Goal: Find specific page/section: Find specific page/section

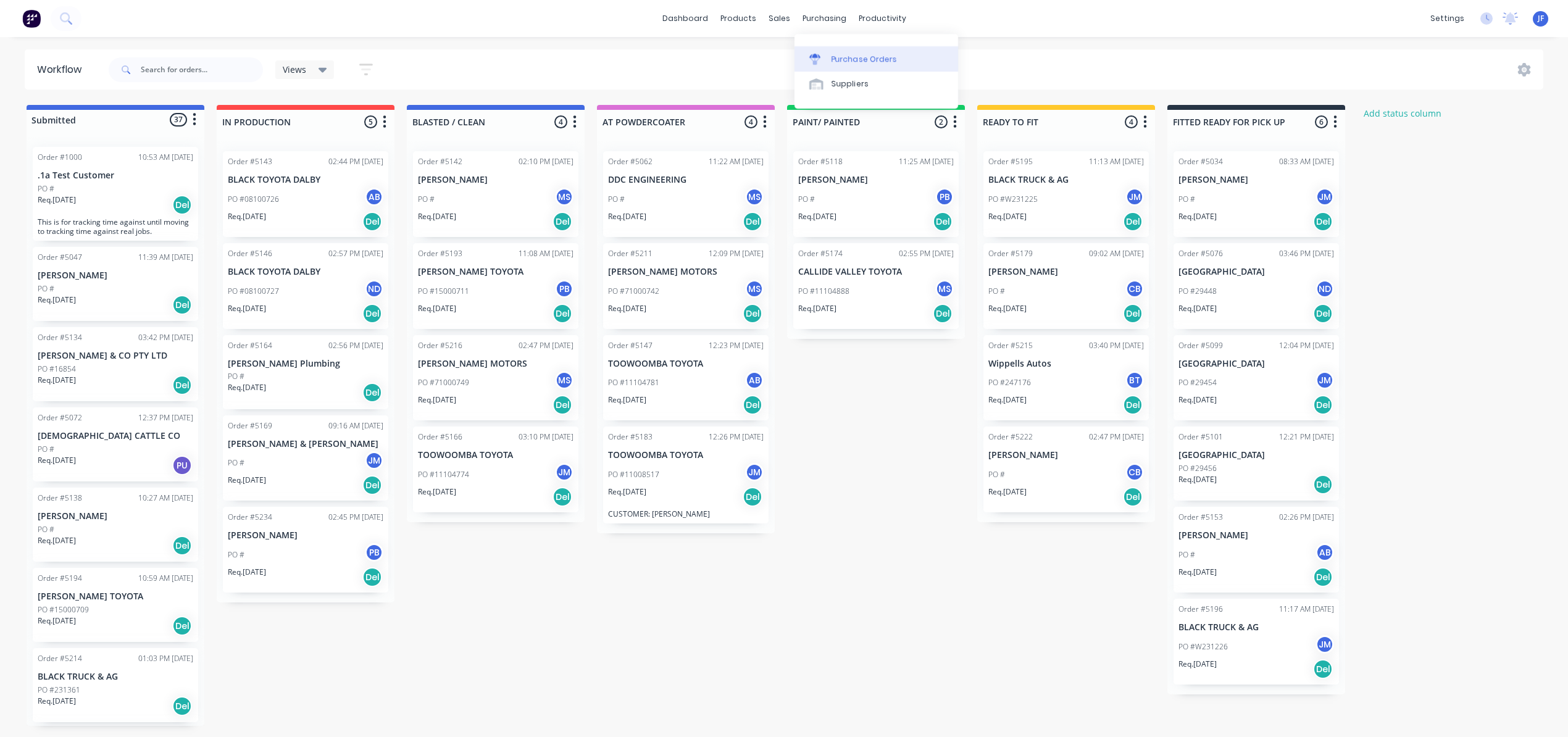
click at [857, 58] on div "Purchase Orders" at bounding box center [864, 59] width 66 height 11
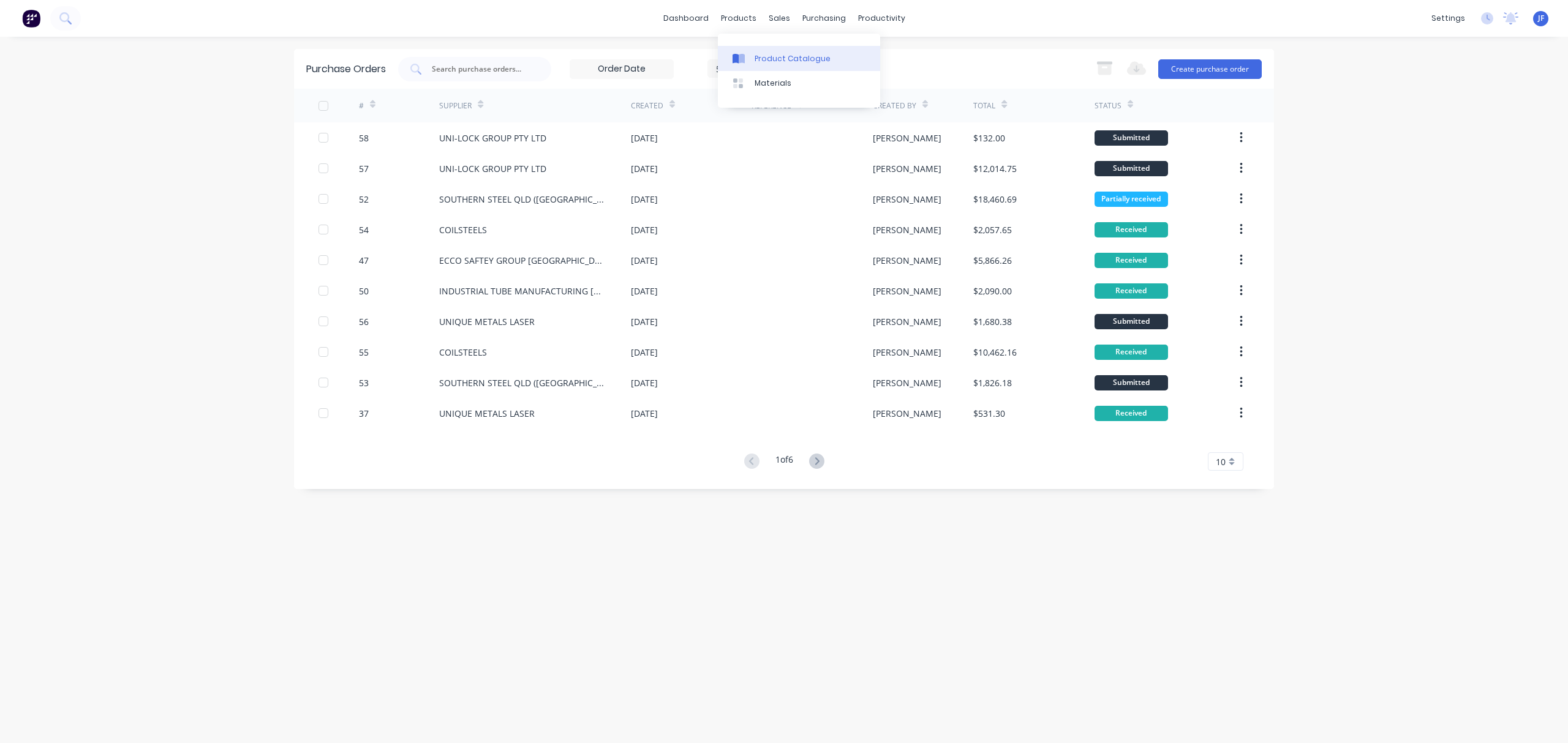
click at [777, 59] on div "Product Catalogue" at bounding box center [792, 58] width 76 height 11
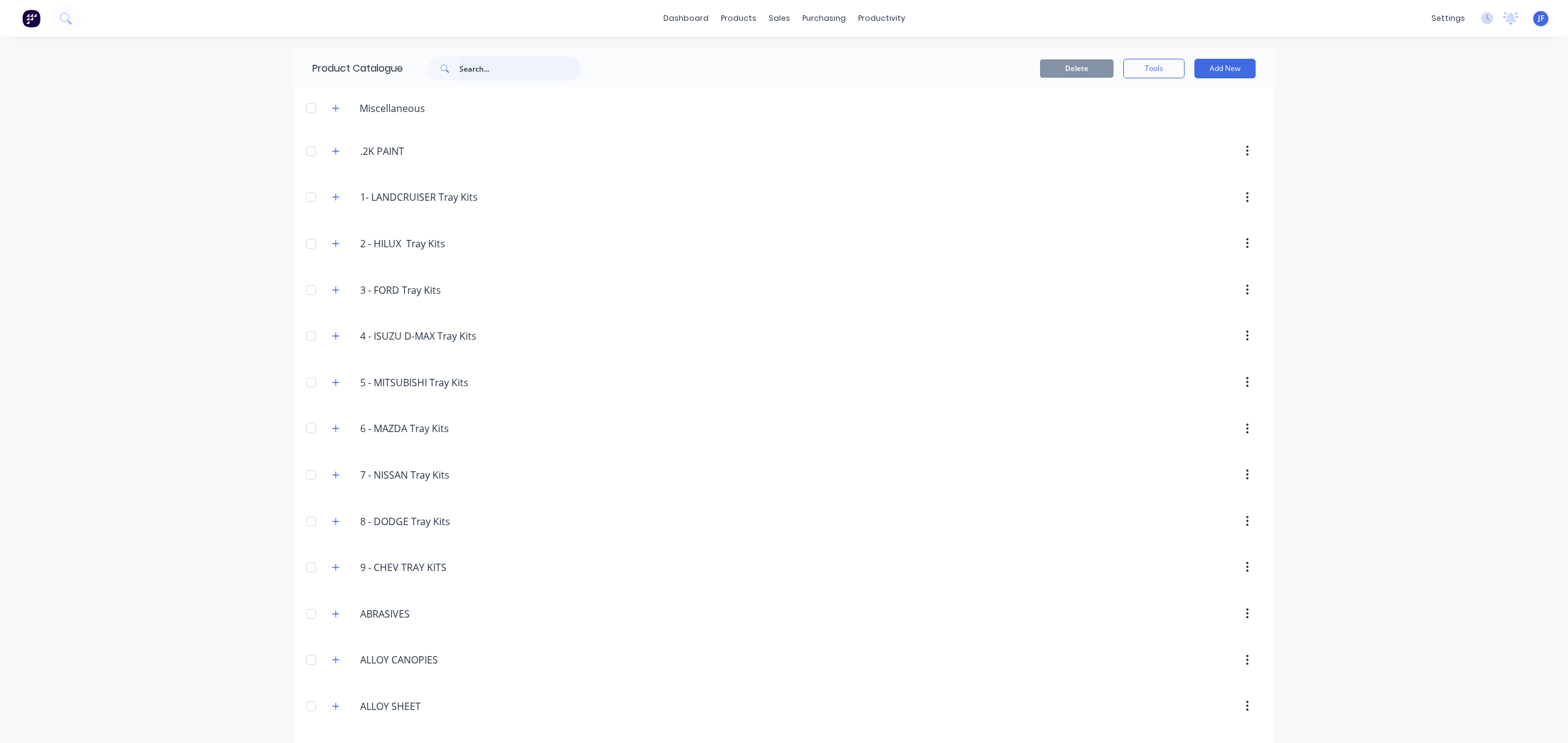
click at [483, 77] on input "text" at bounding box center [520, 68] width 122 height 24
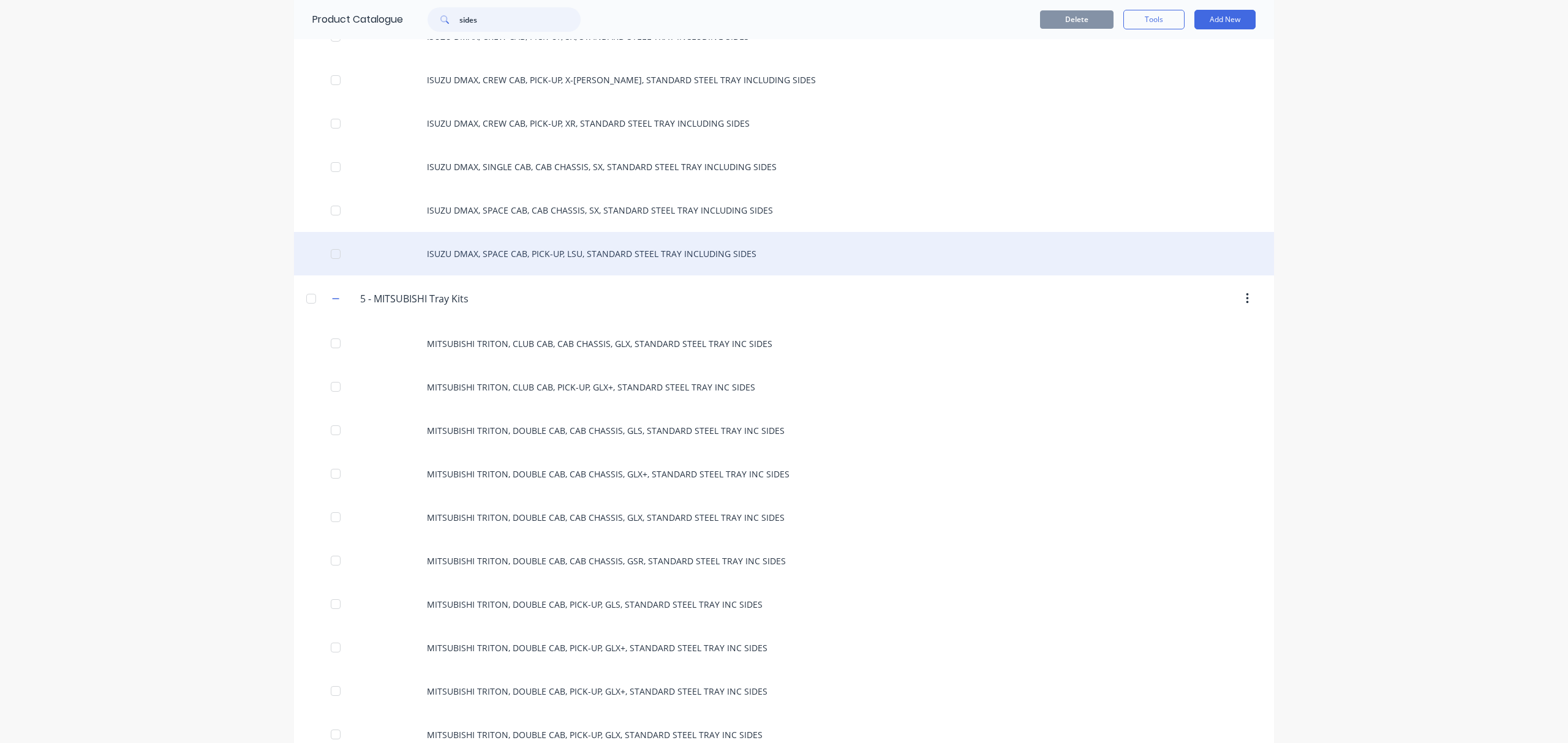
scroll to position [1632, 0]
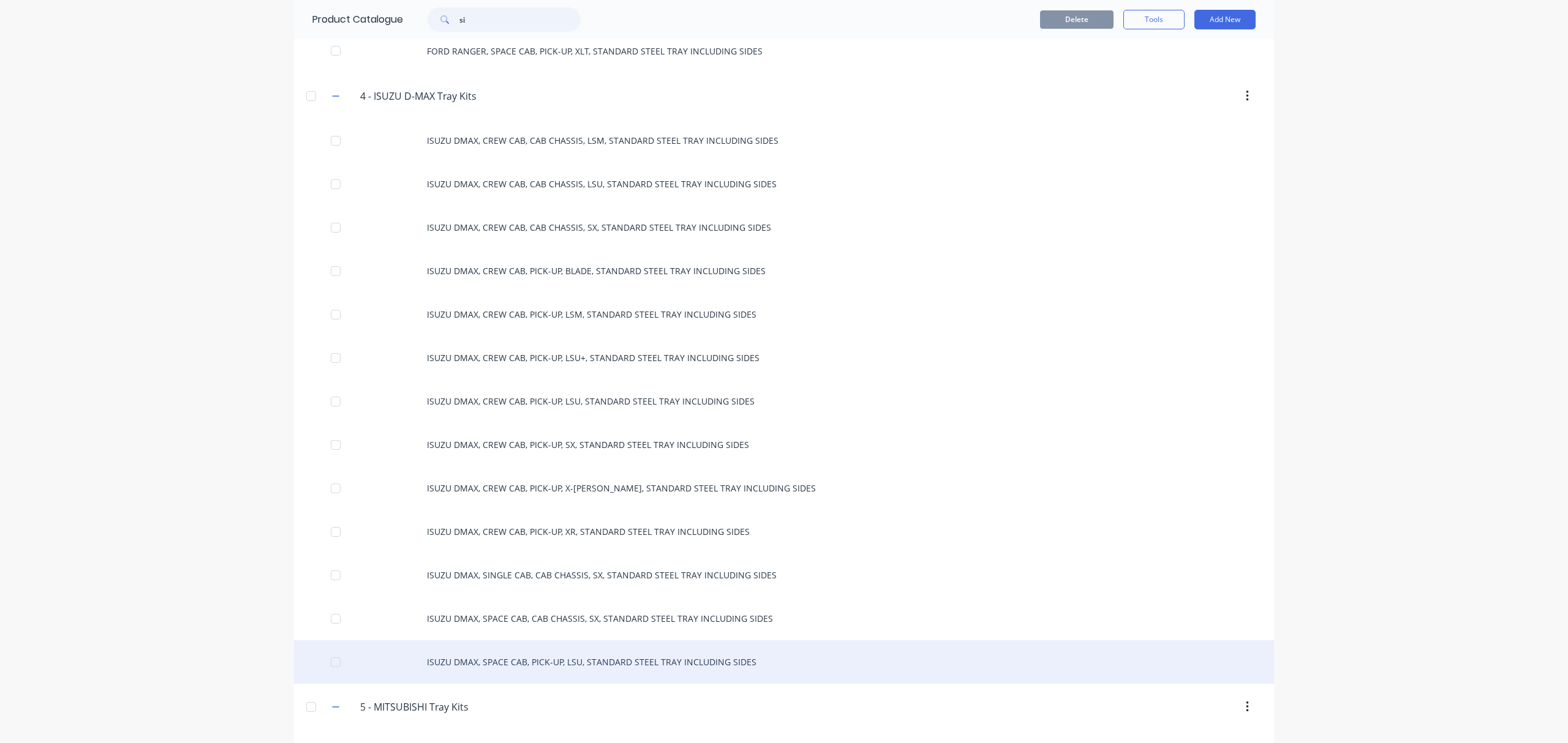
type input "s"
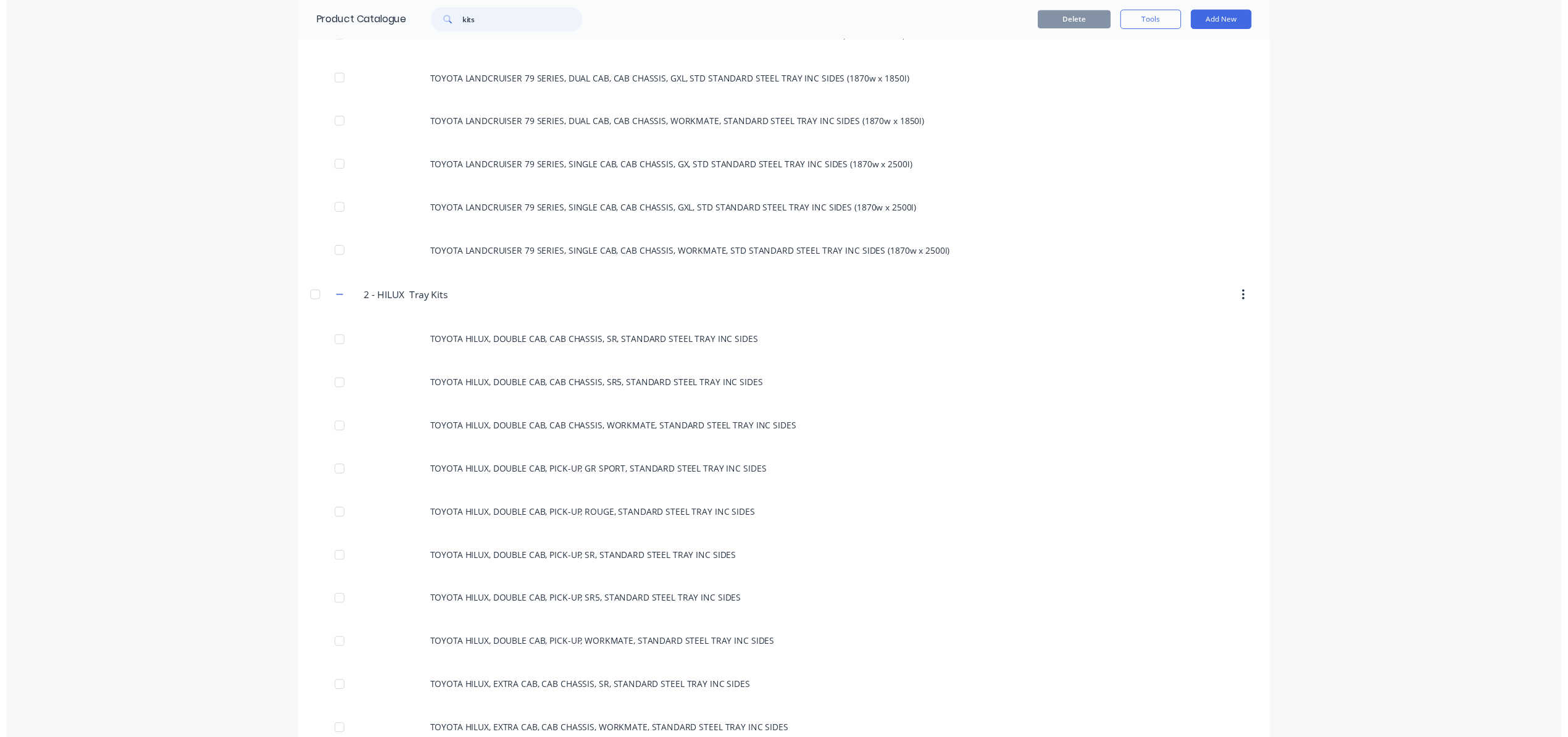
scroll to position [0, 0]
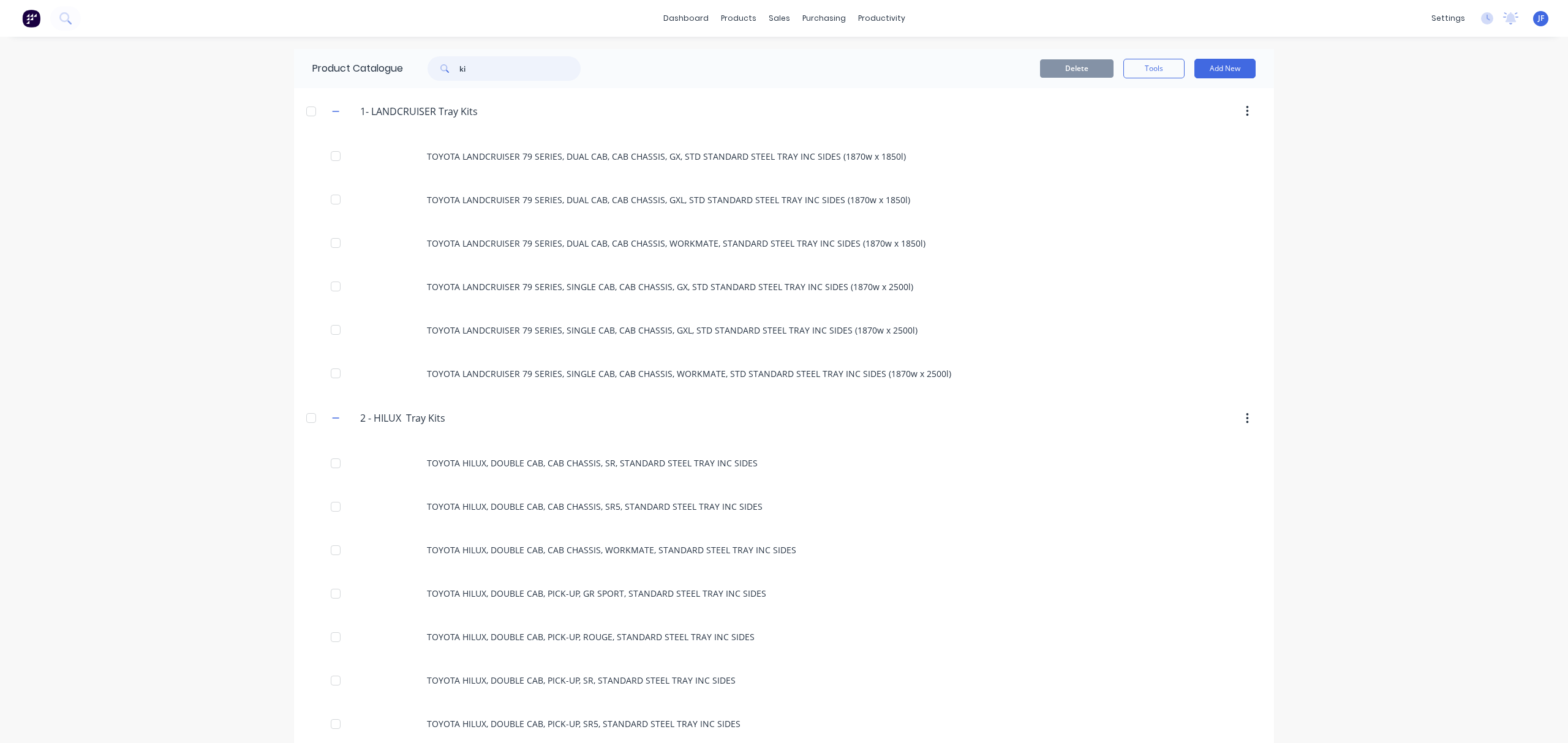
type input "k"
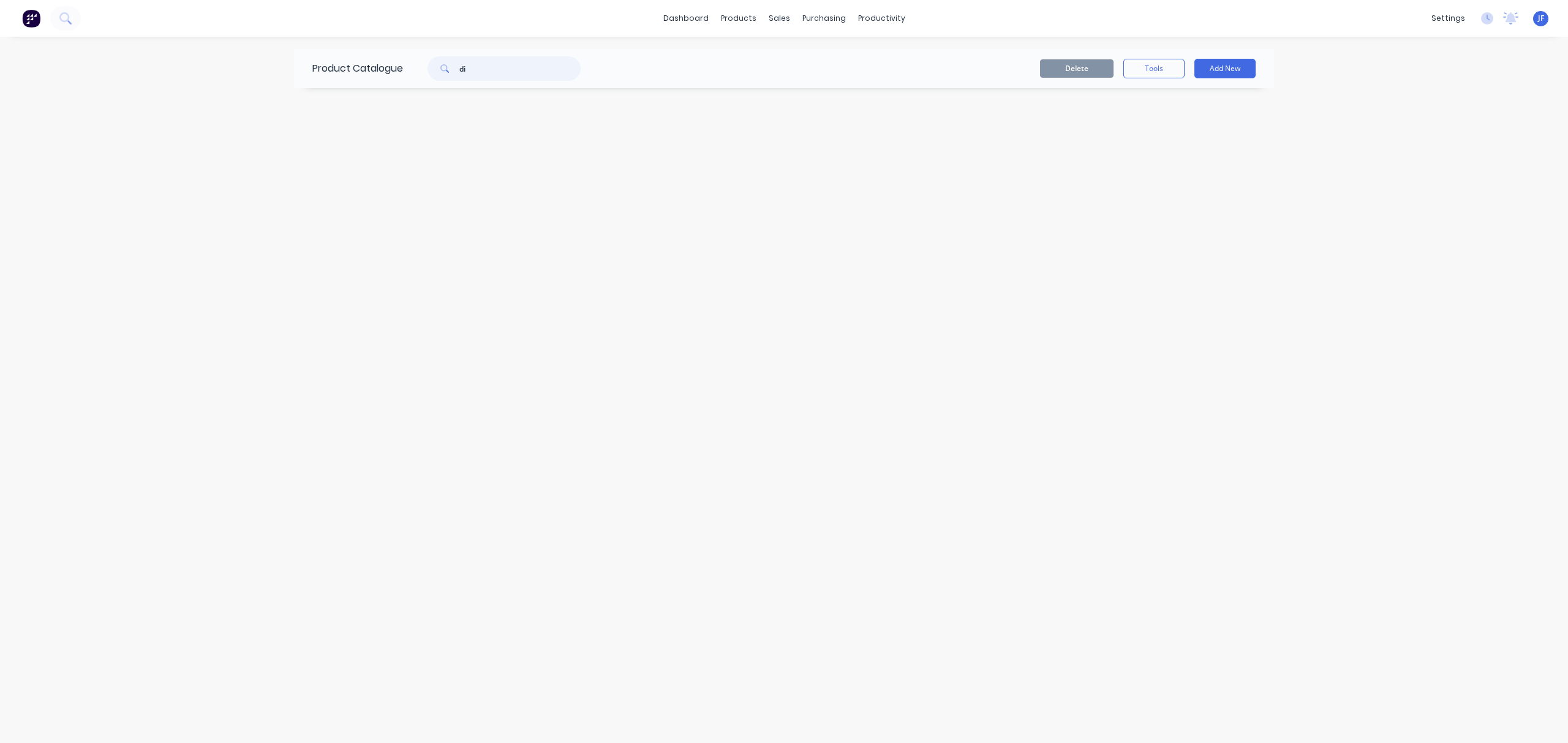
type input "d"
click at [889, 54] on div "Workflow" at bounding box center [896, 58] width 37 height 11
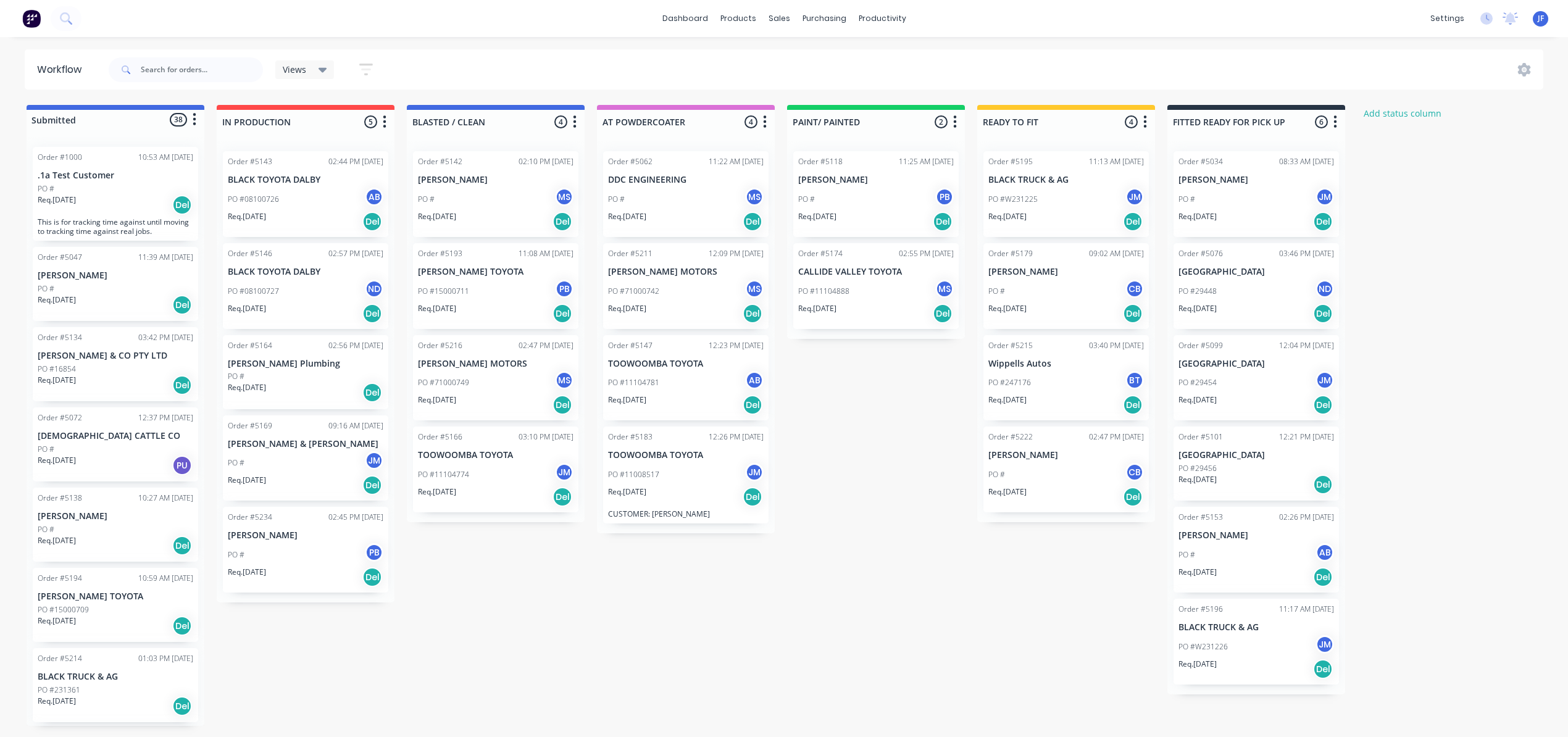
click at [853, 489] on div "Submitted 38 Status colour #4169E1 hex #4169E1 Save Cancel Summaries Total orde…" at bounding box center [841, 416] width 1701 height 621
